Goal: Task Accomplishment & Management: Manage account settings

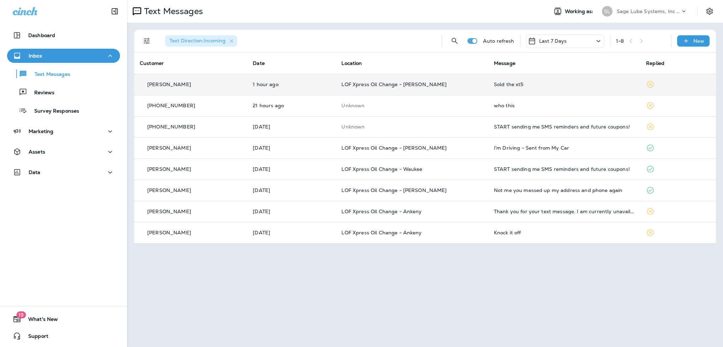
click at [518, 86] on div "Sold the xt5" at bounding box center [564, 85] width 141 height 6
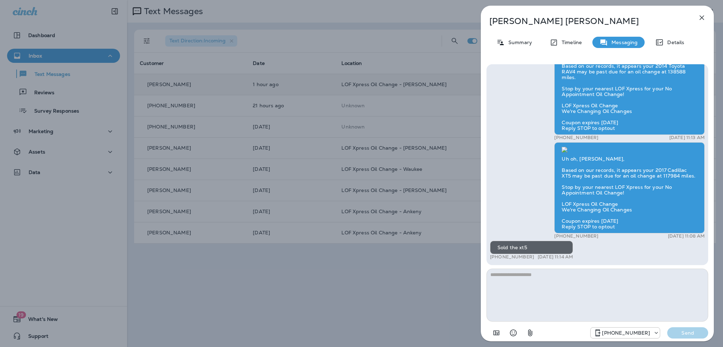
drag, startPoint x: 495, startPoint y: 257, endPoint x: 531, endPoint y: 258, distance: 36.0
click at [531, 258] on div "+1 (515) 306-4039 [DATE] 11:14 AM" at bounding box center [531, 257] width 83 height 6
copy p "[PHONE_NUMBER]"
click at [60, 191] on div "[PERSON_NAME] Summary Timeline Messaging Details Hi [PERSON_NAME], Thanks for v…" at bounding box center [361, 173] width 723 height 347
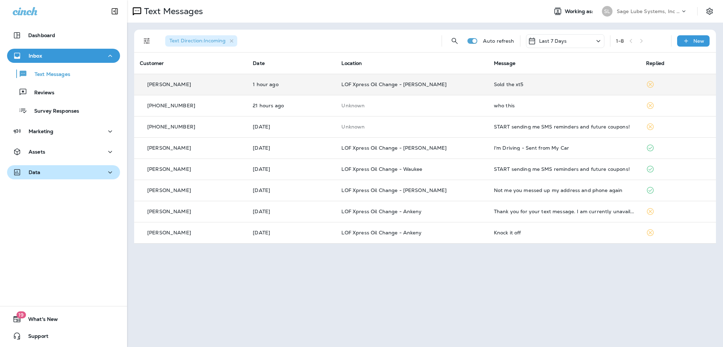
click at [108, 174] on icon "button" at bounding box center [110, 172] width 8 height 9
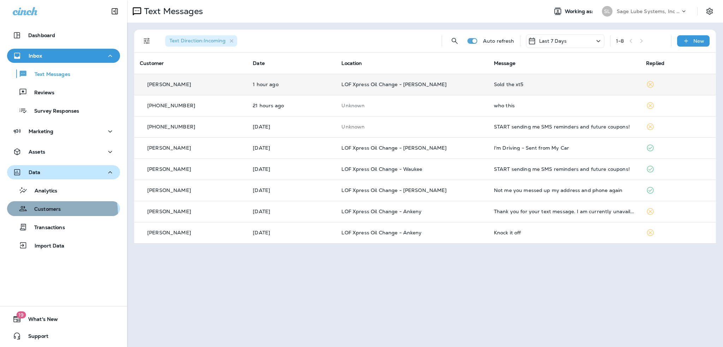
click at [56, 213] on div "Customers" at bounding box center [35, 208] width 51 height 11
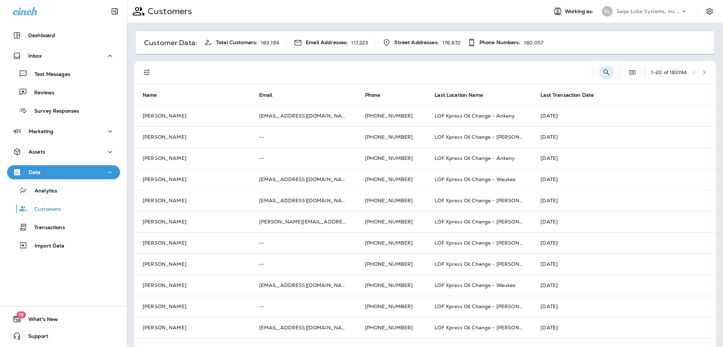
click at [602, 73] on icon "Search Customers" at bounding box center [606, 72] width 8 height 8
click at [535, 73] on input "text" at bounding box center [569, 71] width 73 height 19
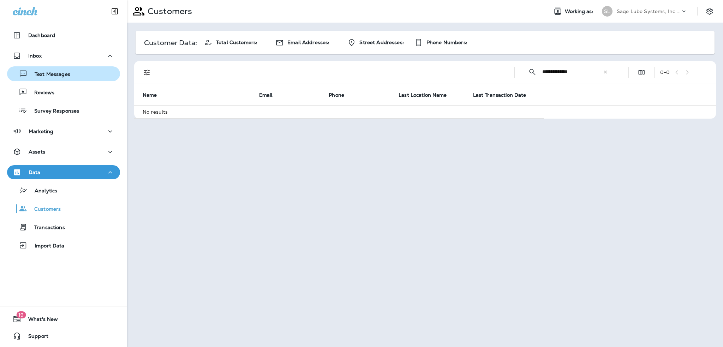
type input "**********"
click at [60, 75] on p "Text Messages" at bounding box center [49, 74] width 43 height 7
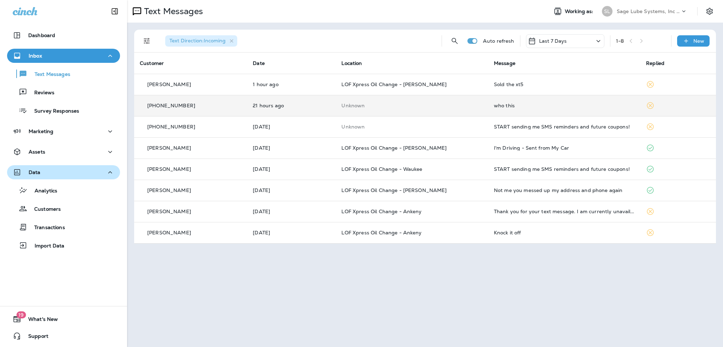
click at [515, 105] on div "who this" at bounding box center [564, 106] width 141 height 6
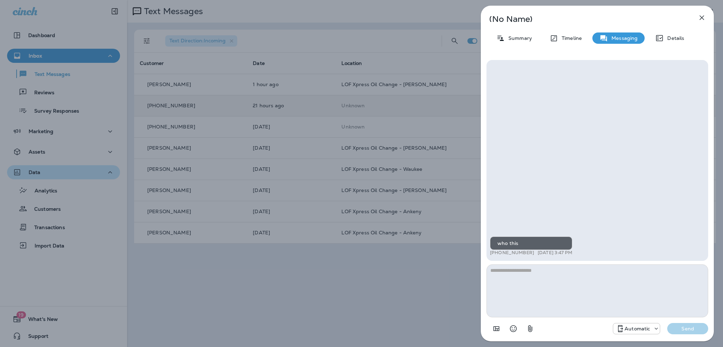
click at [700, 17] on icon "button" at bounding box center [701, 17] width 8 height 8
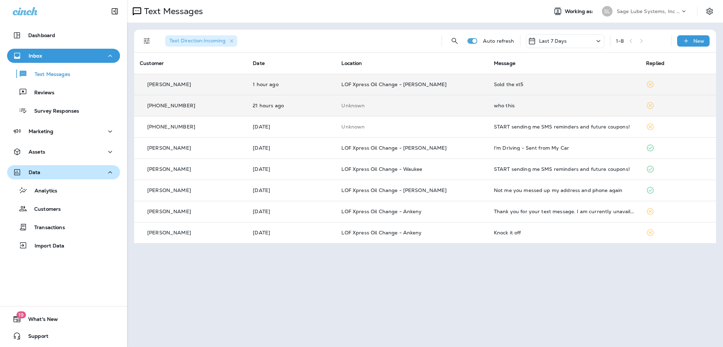
click at [526, 90] on td "Sold the xt5" at bounding box center [564, 84] width 152 height 21
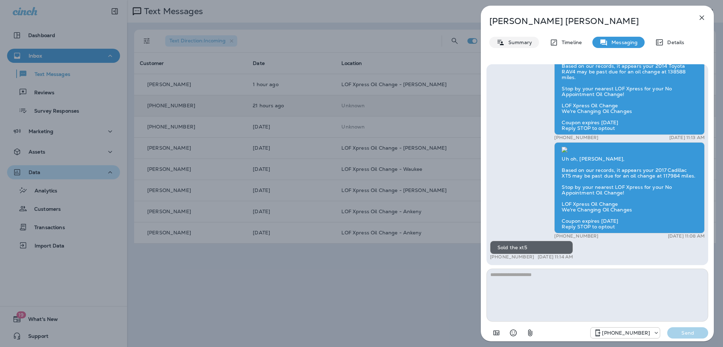
click at [512, 45] on p "Summary" at bounding box center [518, 43] width 27 height 6
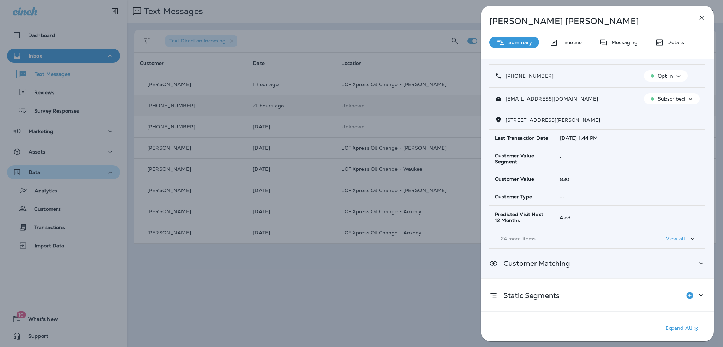
scroll to position [64, 0]
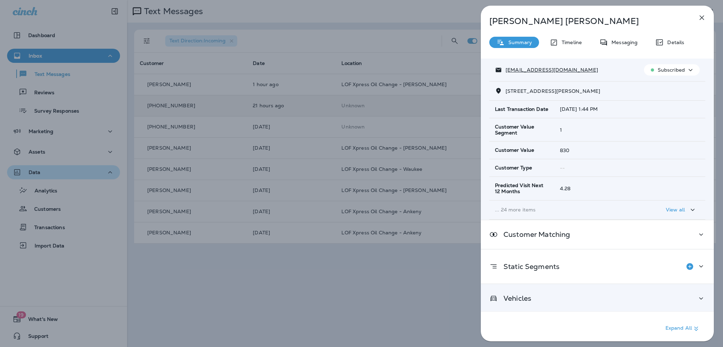
click at [546, 296] on div "Vehicles" at bounding box center [597, 298] width 216 height 9
drag, startPoint x: 555, startPoint y: 72, endPoint x: 505, endPoint y: 71, distance: 49.4
click at [505, 71] on div "[EMAIL_ADDRESS][DOMAIN_NAME]" at bounding box center [564, 69] width 138 height 7
copy p "[EMAIL_ADDRESS][DOMAIN_NAME]"
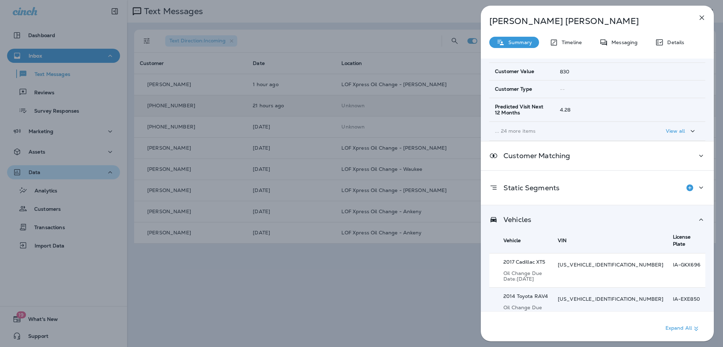
scroll to position [144, 0]
drag, startPoint x: 594, startPoint y: 256, endPoint x: 647, endPoint y: 258, distance: 53.7
click at [647, 258] on td "[US_VEHICLE_IDENTIFICATION_NUMBER] a" at bounding box center [609, 269] width 115 height 34
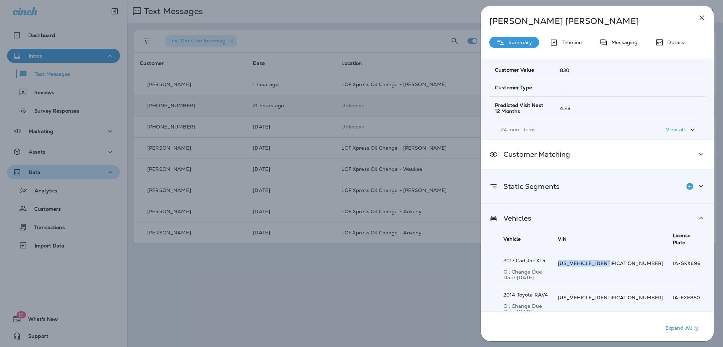
copy p "[US_VEHICLE_IDENTIFICATION_NUMBER]"
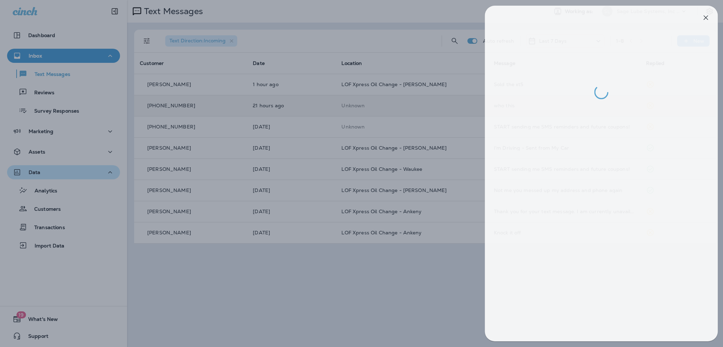
click at [429, 275] on div at bounding box center [365, 173] width 723 height 347
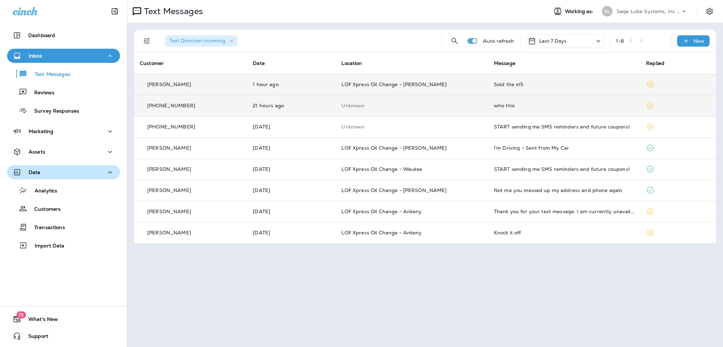
click at [580, 85] on div "Sold the xt5" at bounding box center [564, 85] width 141 height 6
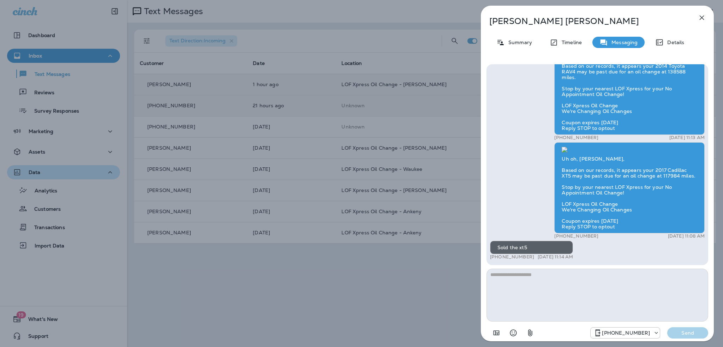
click at [551, 283] on textarea at bounding box center [597, 295] width 222 height 53
type textarea "**********"
click at [693, 330] on p "Send" at bounding box center [688, 333] width 30 height 6
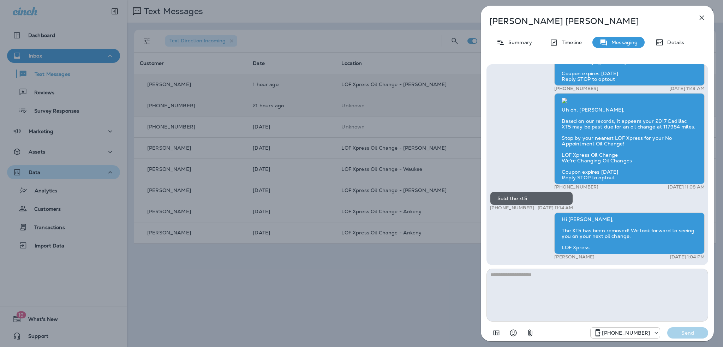
click at [703, 21] on icon "button" at bounding box center [701, 17] width 8 height 8
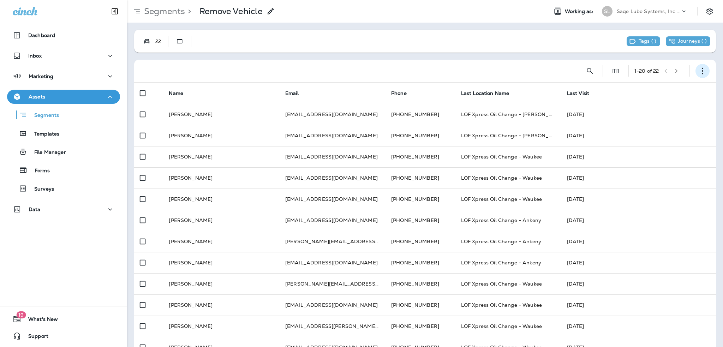
click at [696, 66] on button "button" at bounding box center [702, 71] width 14 height 14
click at [658, 86] on p "Edit Segment" at bounding box center [650, 89] width 36 height 6
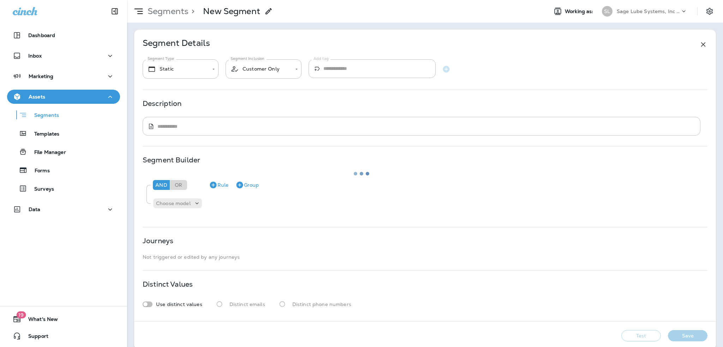
type input "**********"
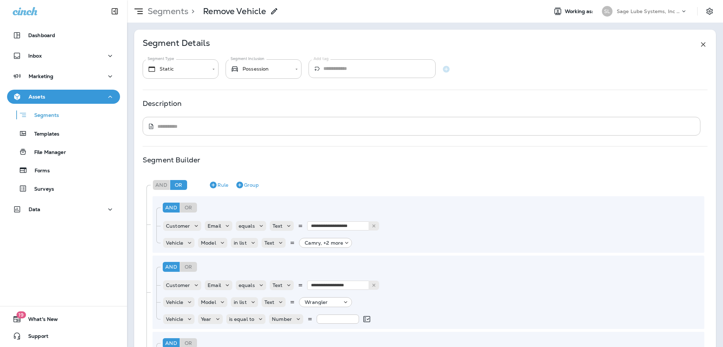
scroll to position [738, 0]
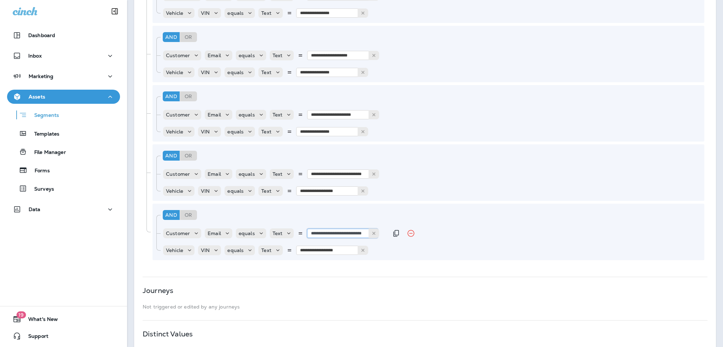
click at [351, 233] on input "**********" at bounding box center [342, 233] width 71 height 9
paste input "text"
type input "**********"
click at [322, 251] on input "**********" at bounding box center [331, 250] width 71 height 9
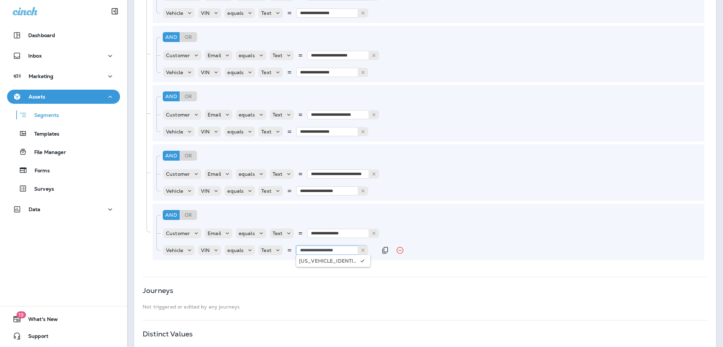
paste input "text"
type input "**********"
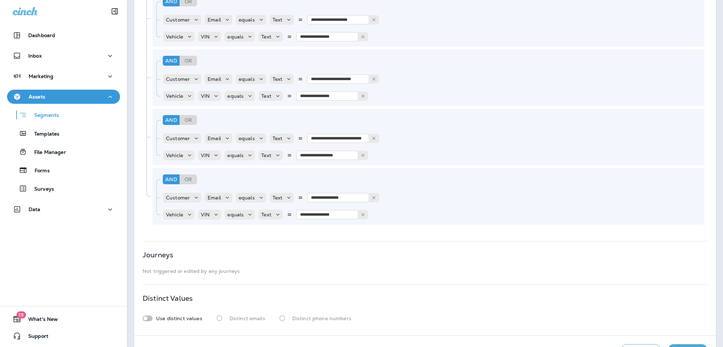
scroll to position [1509, 0]
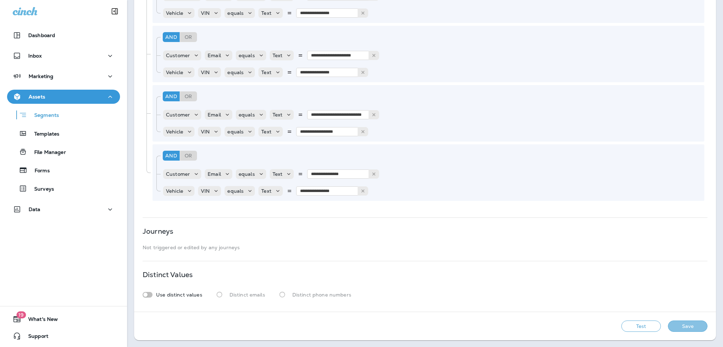
click at [682, 327] on button "Save" at bounding box center [688, 325] width 40 height 11
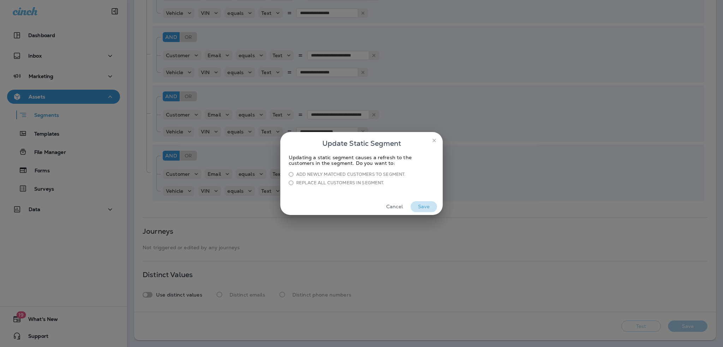
click at [429, 203] on button "Save" at bounding box center [423, 206] width 26 height 11
